Goal: Task Accomplishment & Management: Use online tool/utility

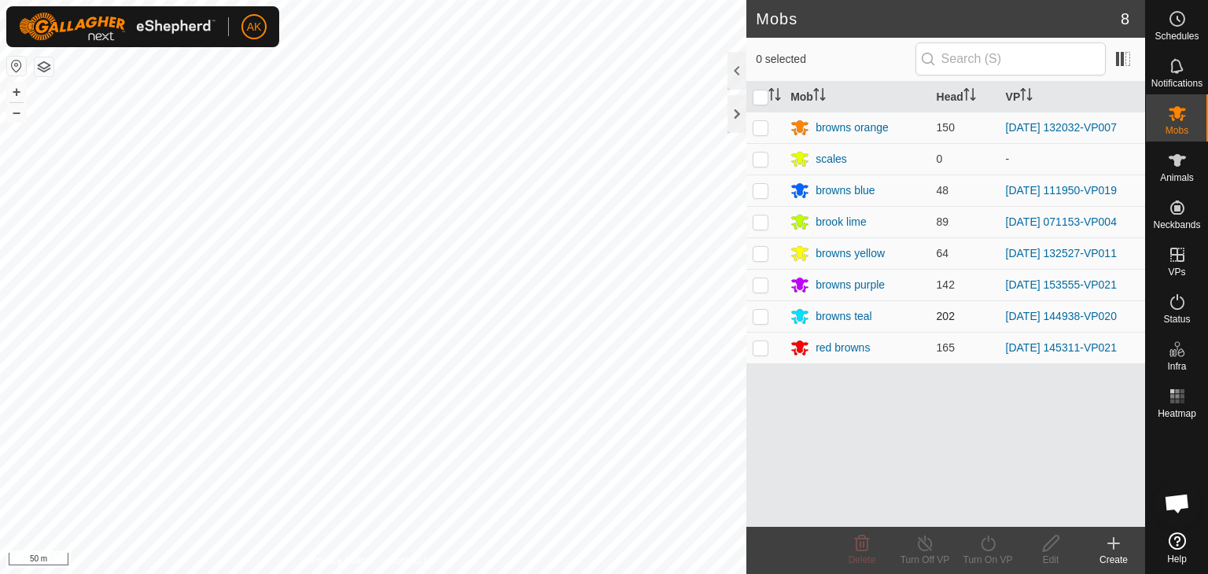
click at [759, 318] on p-checkbox at bounding box center [761, 316] width 16 height 13
checkbox input "true"
click at [984, 545] on icon at bounding box center [988, 543] width 20 height 19
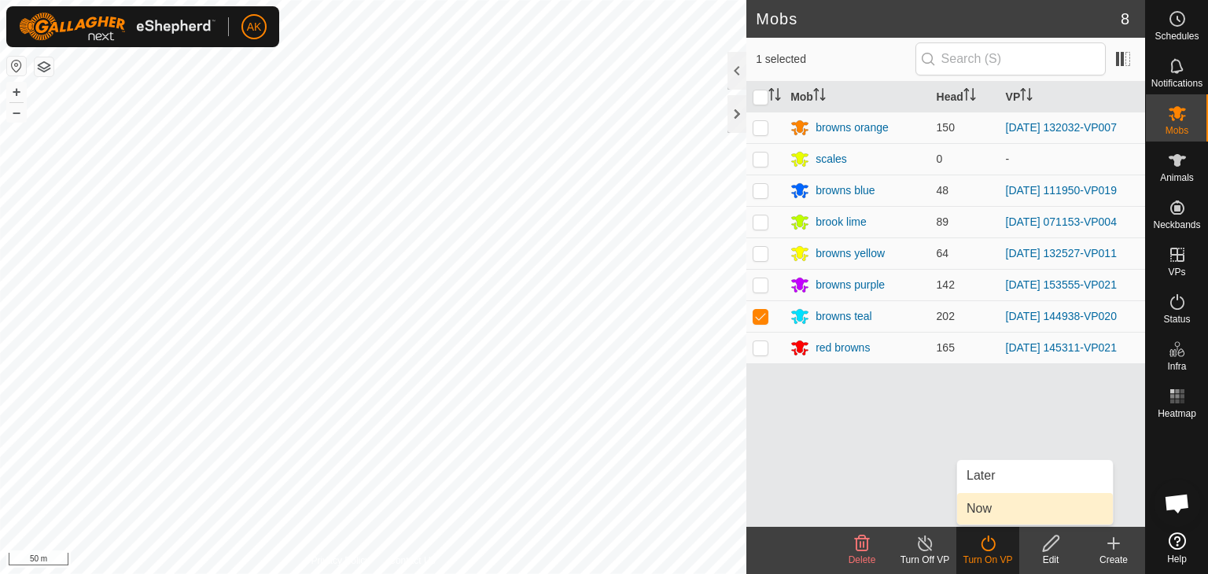
click at [975, 513] on link "Now" at bounding box center [1035, 508] width 156 height 31
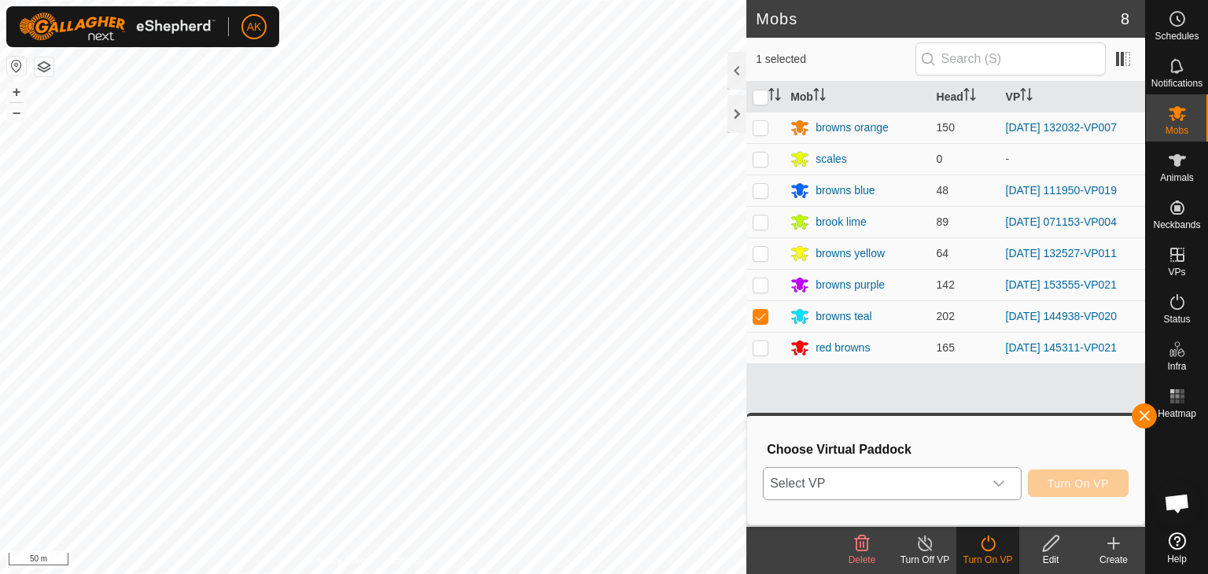
click at [930, 469] on span "Select VP" at bounding box center [873, 483] width 219 height 31
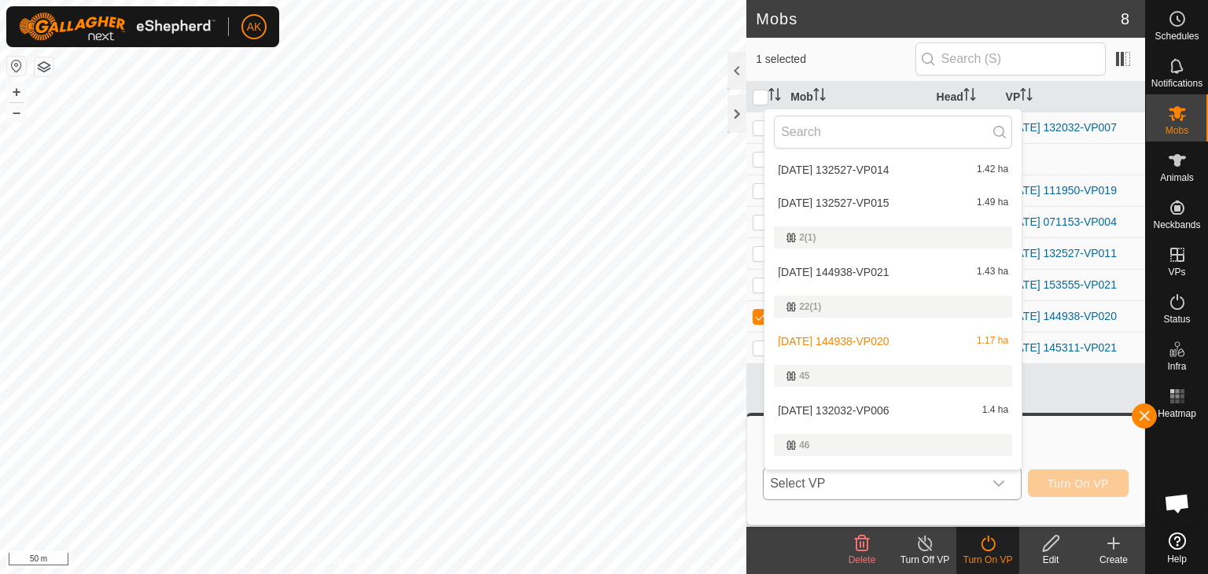
scroll to position [102, 0]
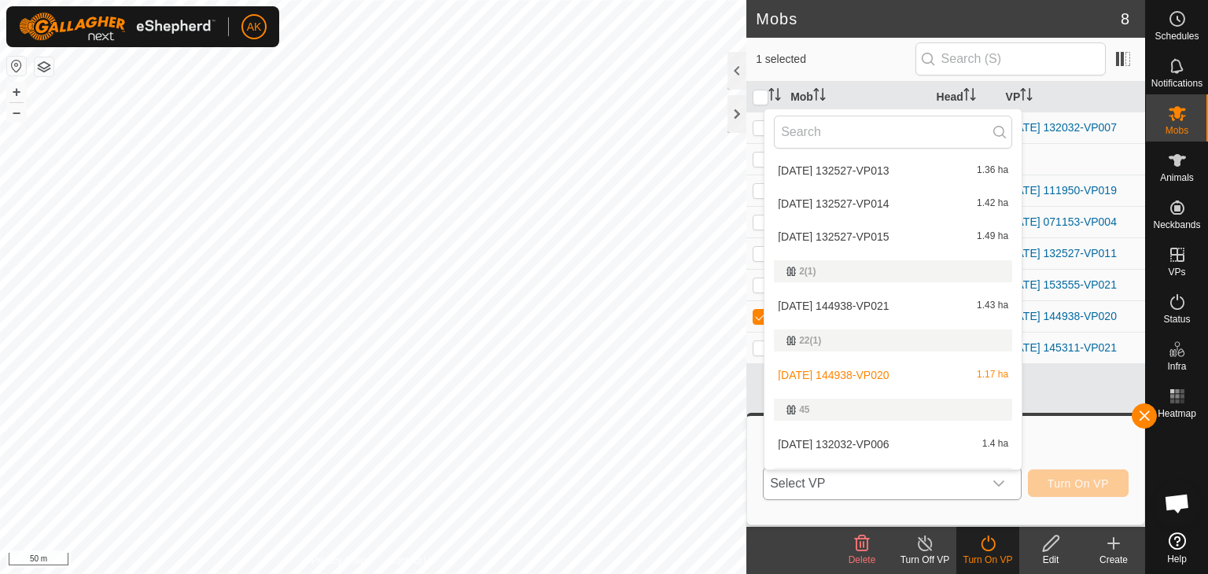
click at [835, 303] on li "[DATE] 144938-VP021 1.43 ha" at bounding box center [892, 305] width 257 height 31
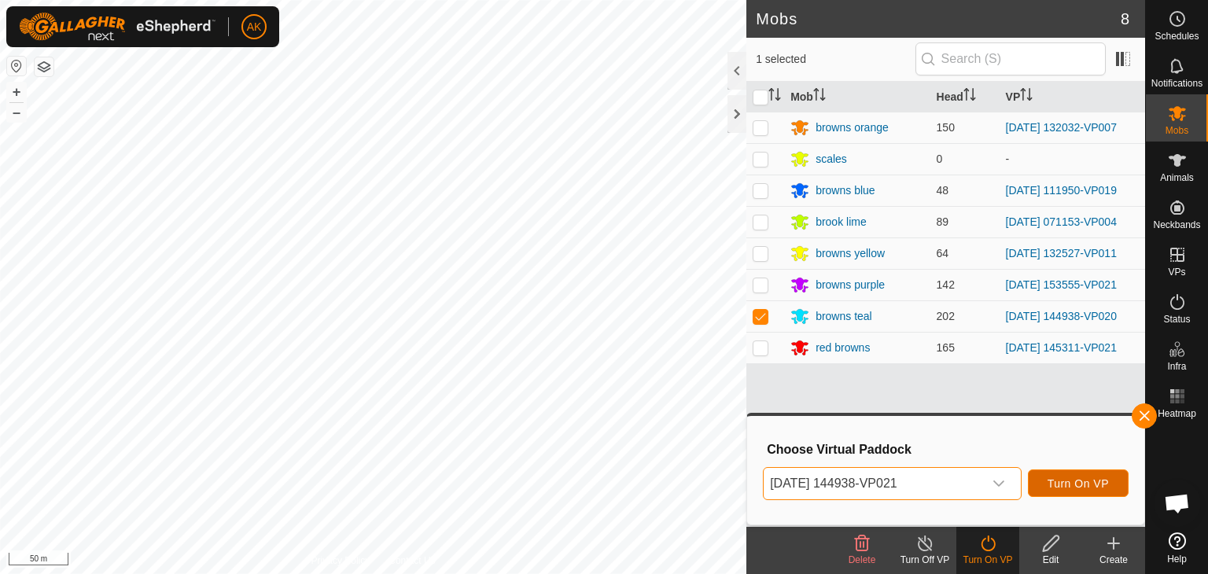
click at [1079, 494] on button "Turn On VP" at bounding box center [1078, 483] width 101 height 28
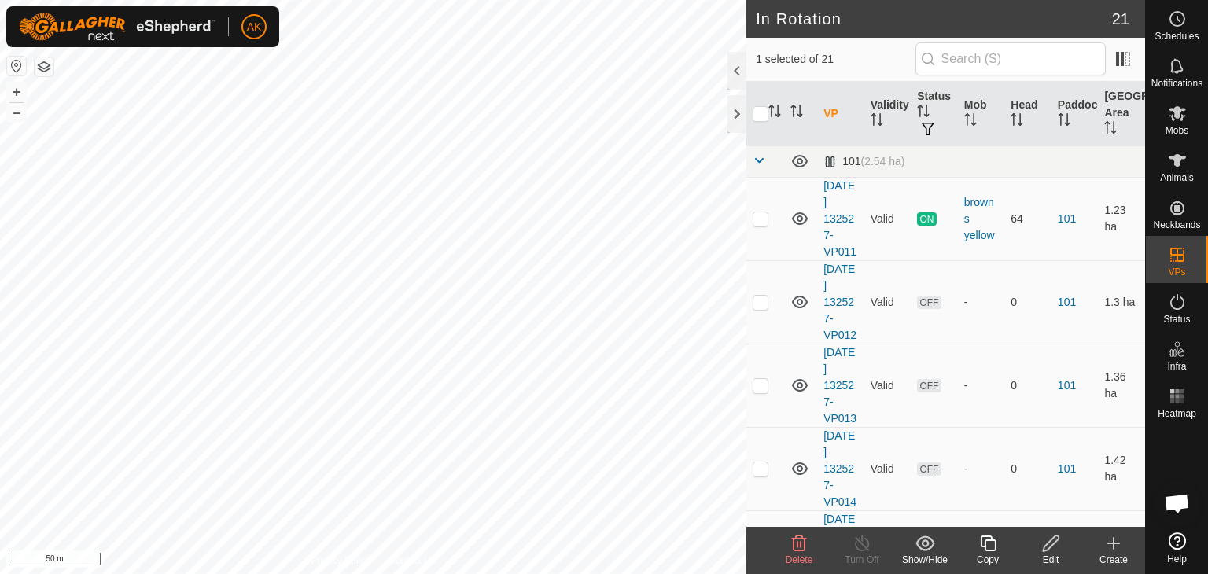
click at [802, 543] on icon at bounding box center [799, 543] width 19 height 19
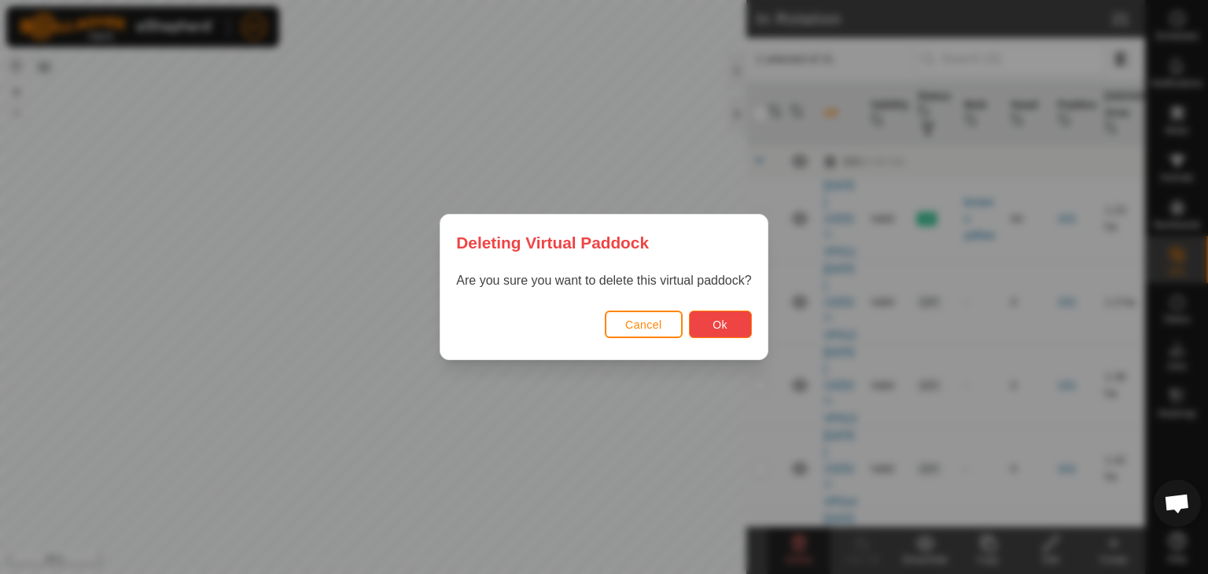
click at [714, 322] on span "Ok" at bounding box center [719, 324] width 15 height 13
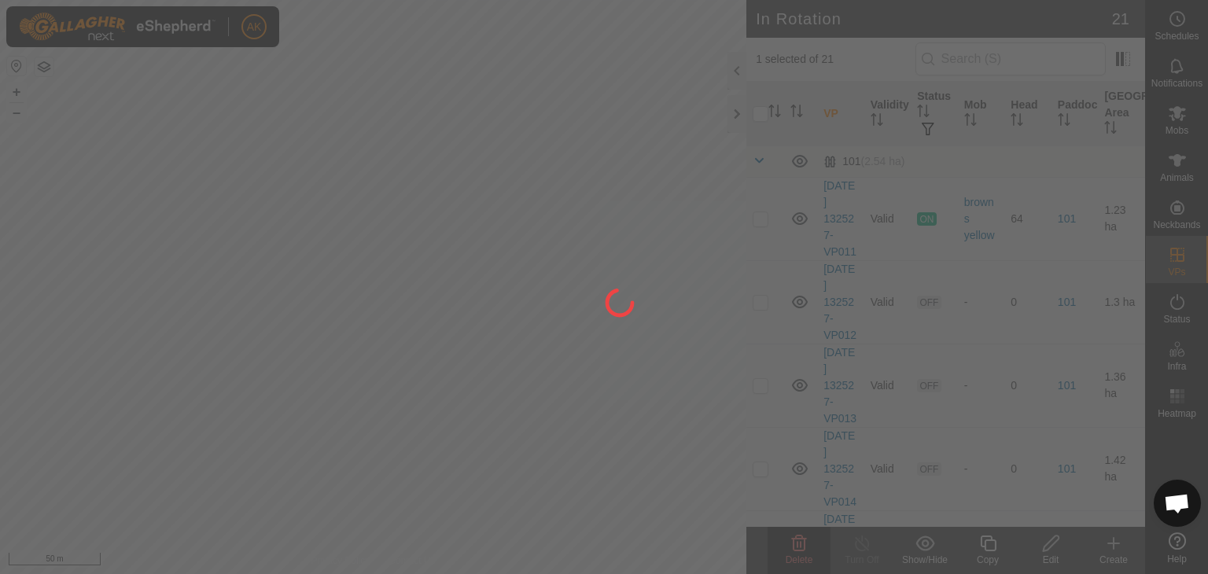
checkbox input "false"
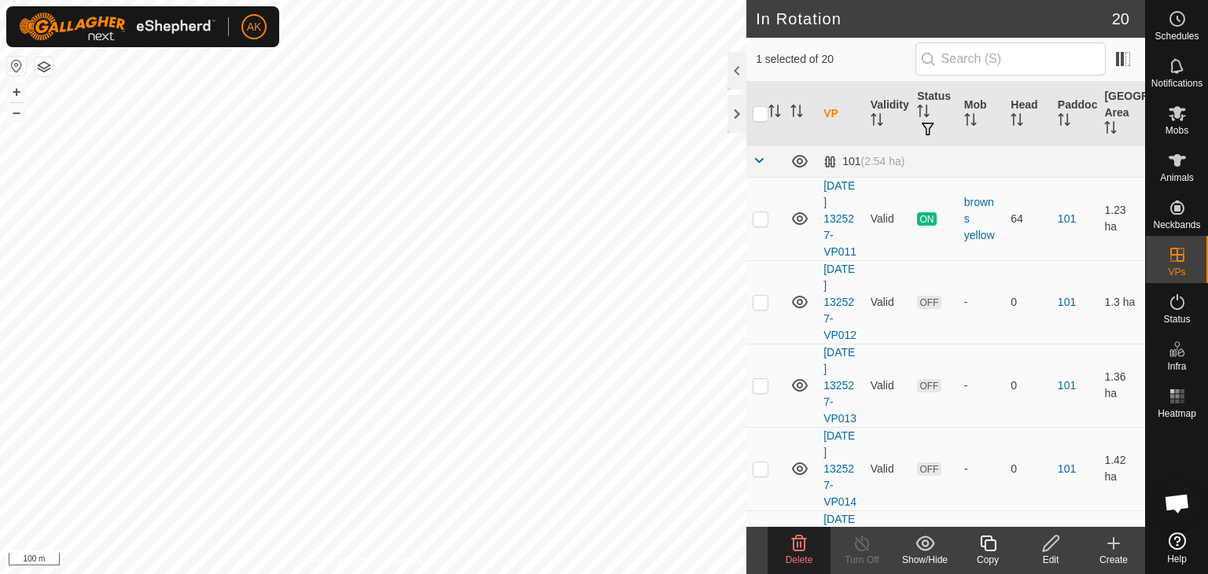
click at [793, 538] on icon at bounding box center [799, 544] width 15 height 16
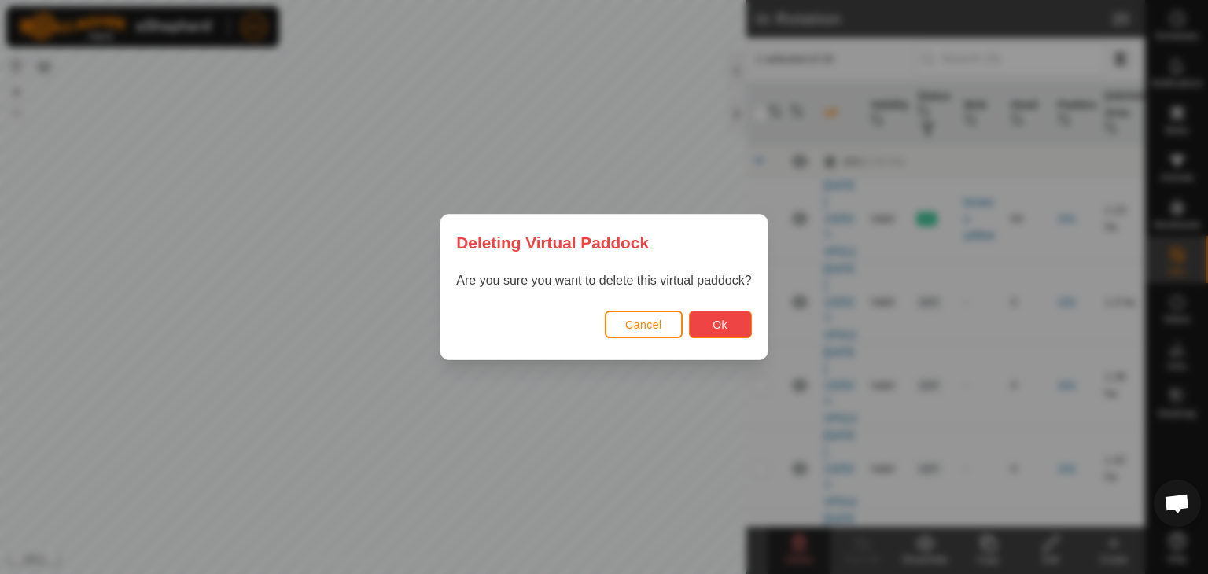
click at [734, 314] on button "Ok" at bounding box center [720, 325] width 63 height 28
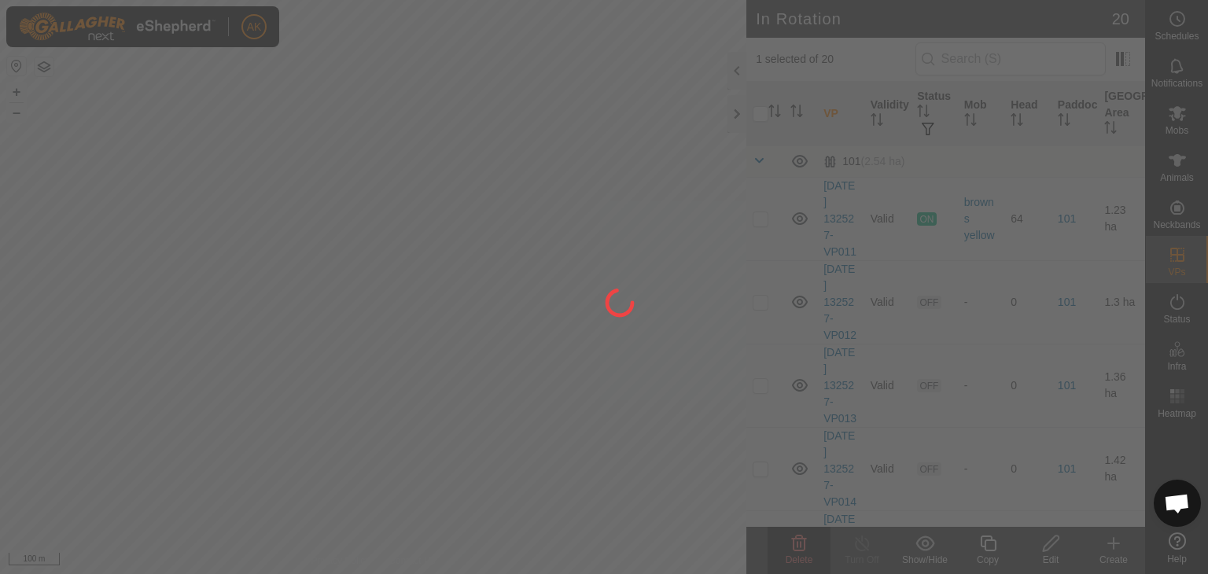
checkbox input "false"
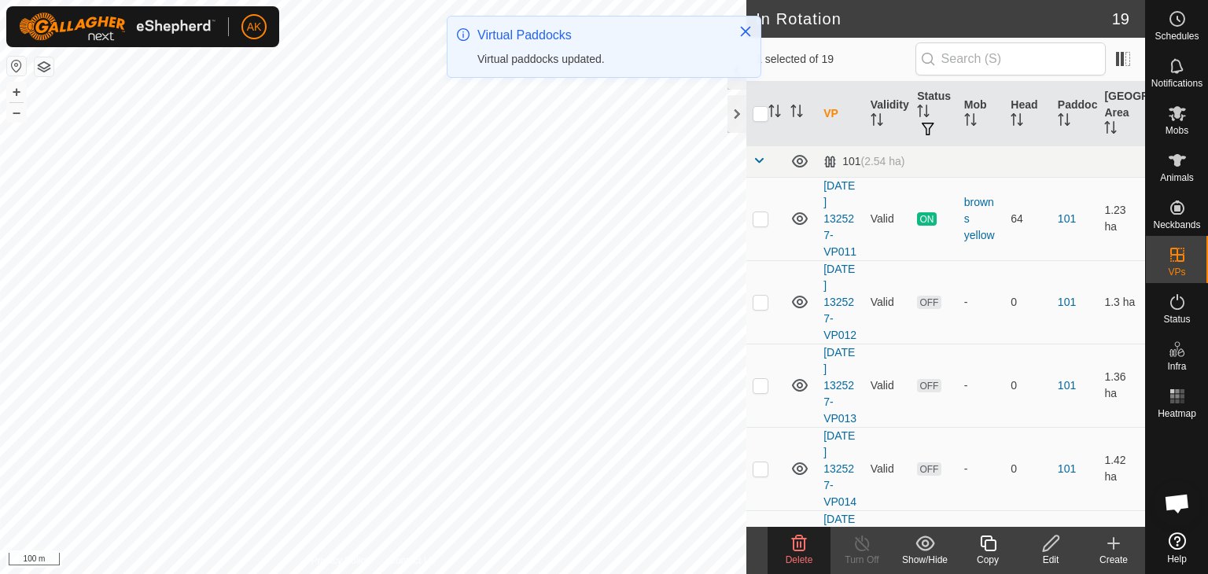
click at [793, 543] on icon at bounding box center [799, 544] width 15 height 16
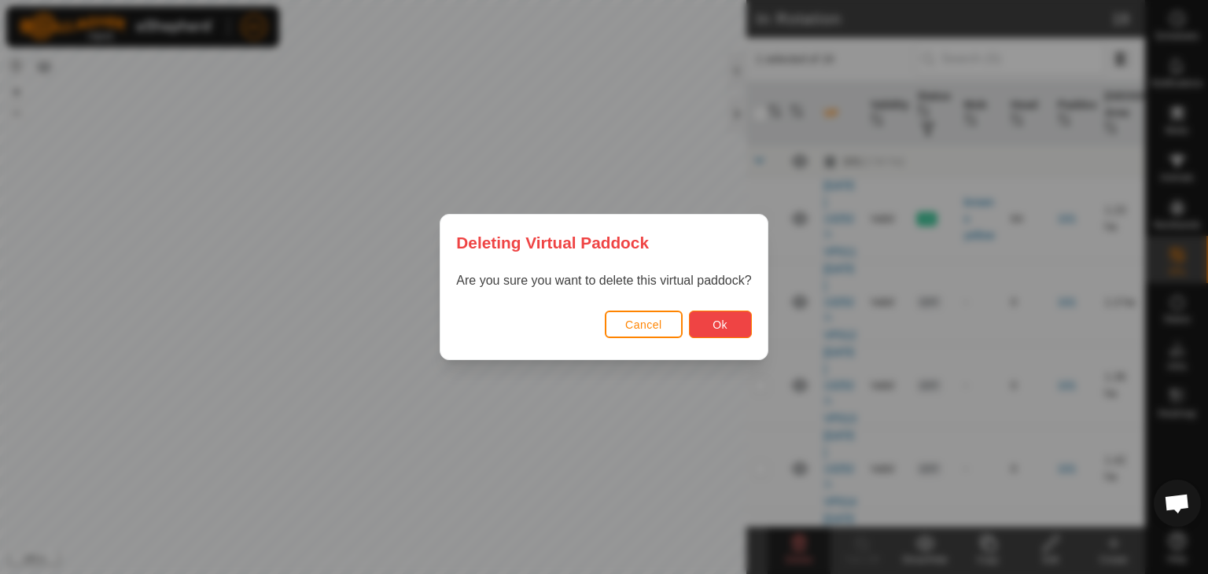
click at [710, 333] on button "Ok" at bounding box center [720, 325] width 63 height 28
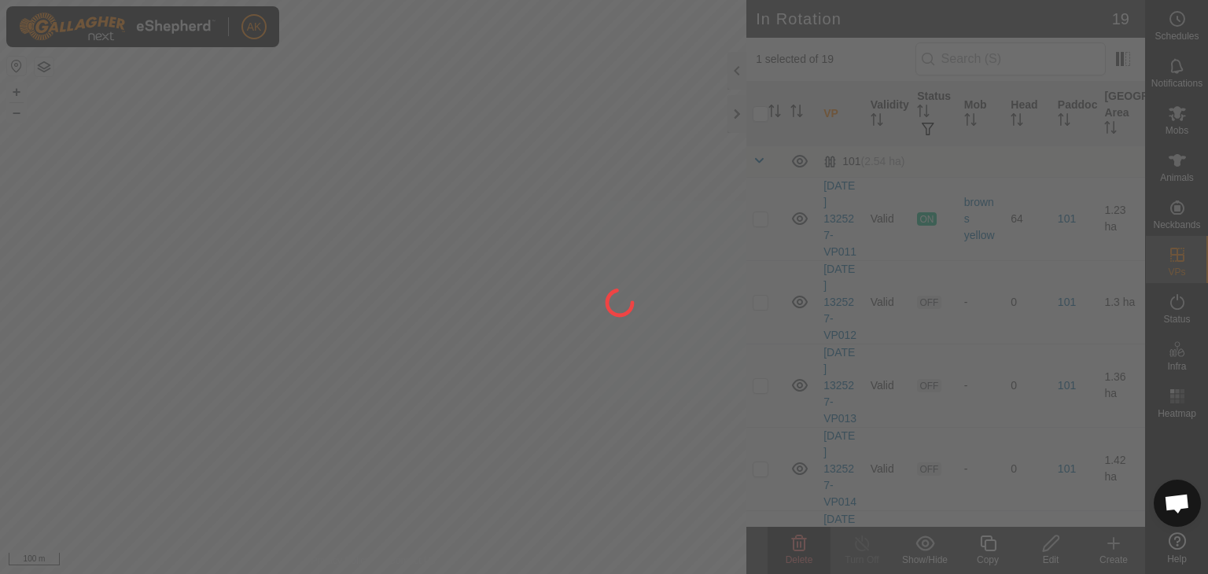
checkbox input "false"
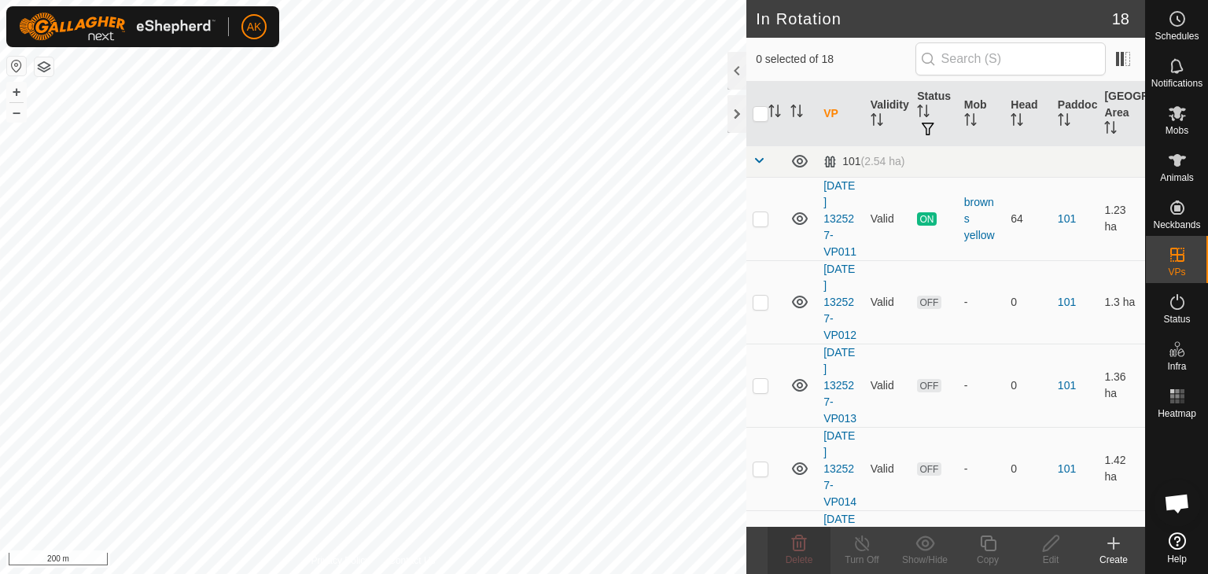
click at [387, 573] on html "AK Schedules Notifications Mobs Animals Neckbands VPs Status Infra Heatmap Help…" at bounding box center [604, 287] width 1208 height 574
click at [793, 542] on icon at bounding box center [799, 544] width 15 height 16
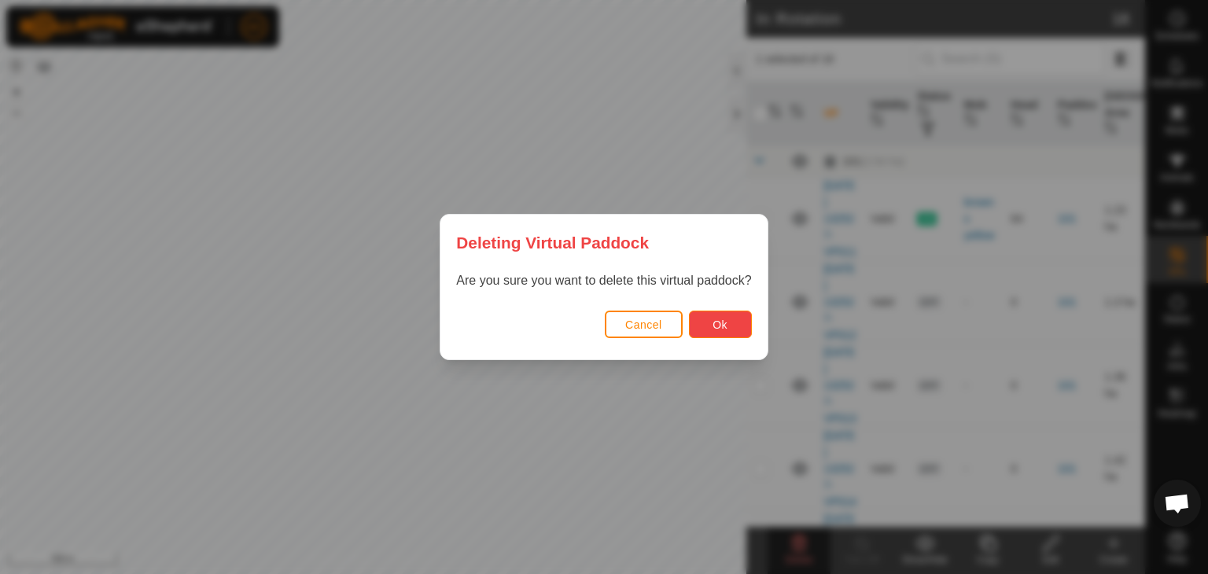
click at [723, 328] on span "Ok" at bounding box center [719, 324] width 15 height 13
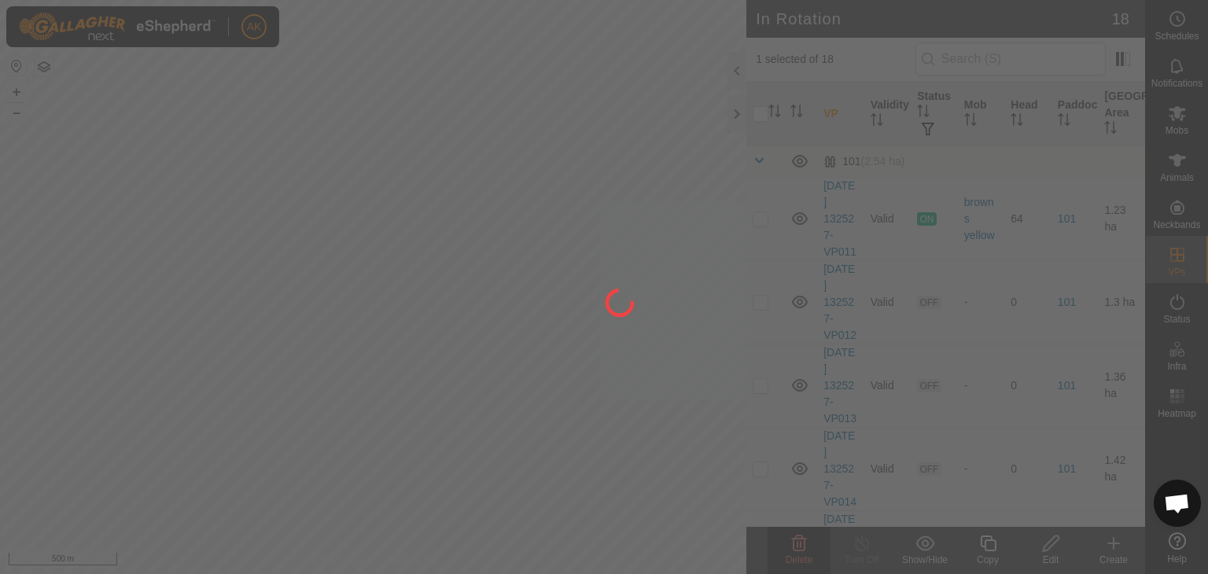
checkbox input "false"
